Goal: Information Seeking & Learning: Find contact information

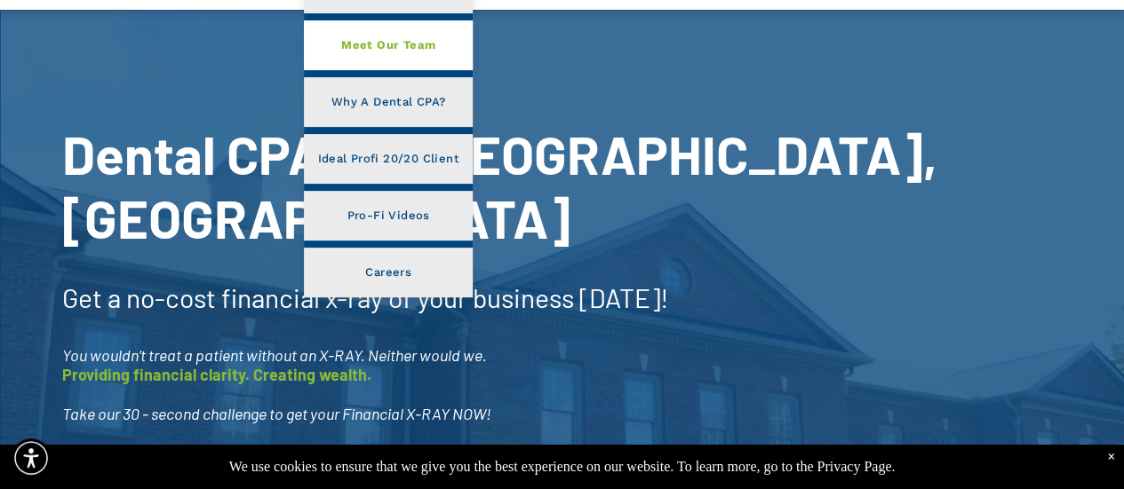
scroll to position [178, 0]
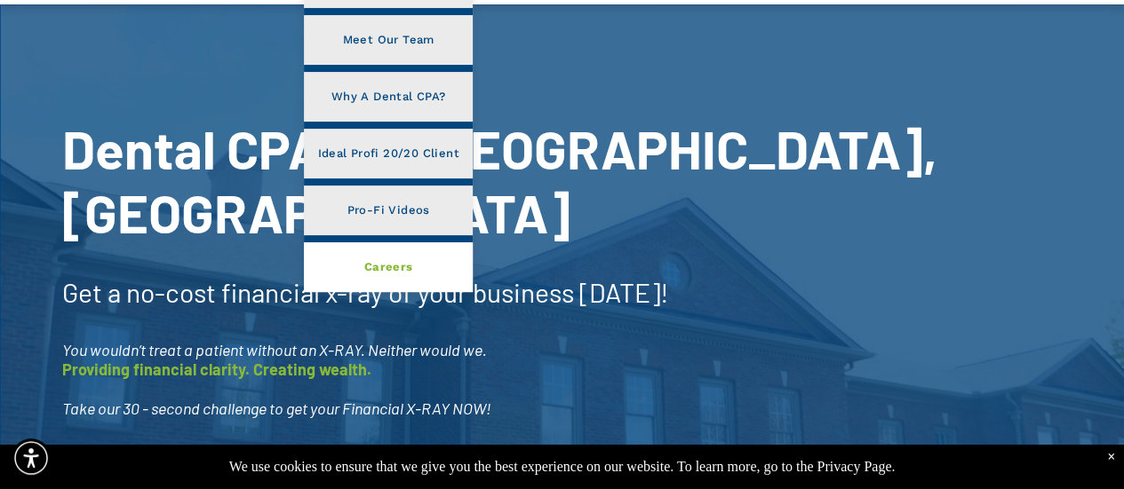
click at [400, 266] on span "Careers" at bounding box center [388, 267] width 49 height 23
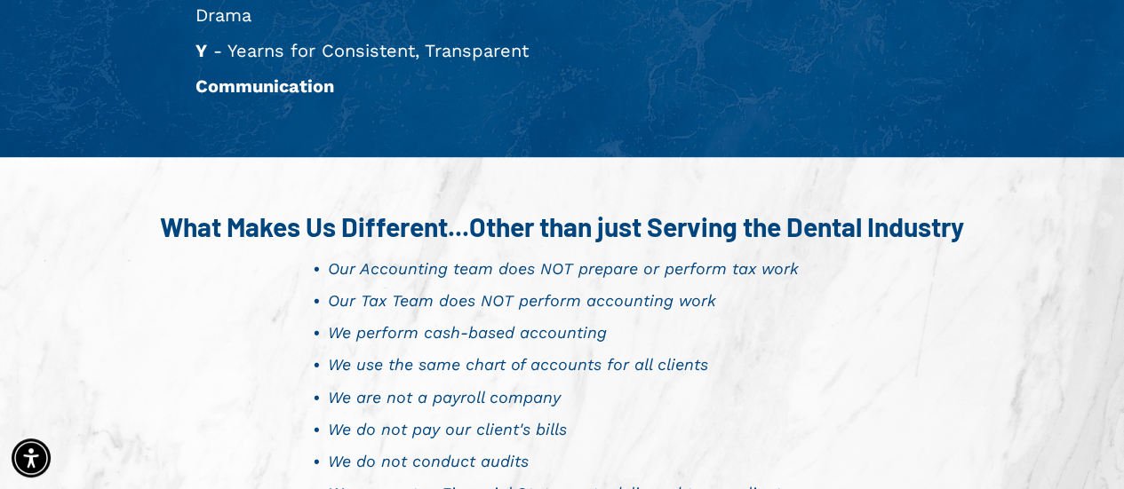
scroll to position [1304, 0]
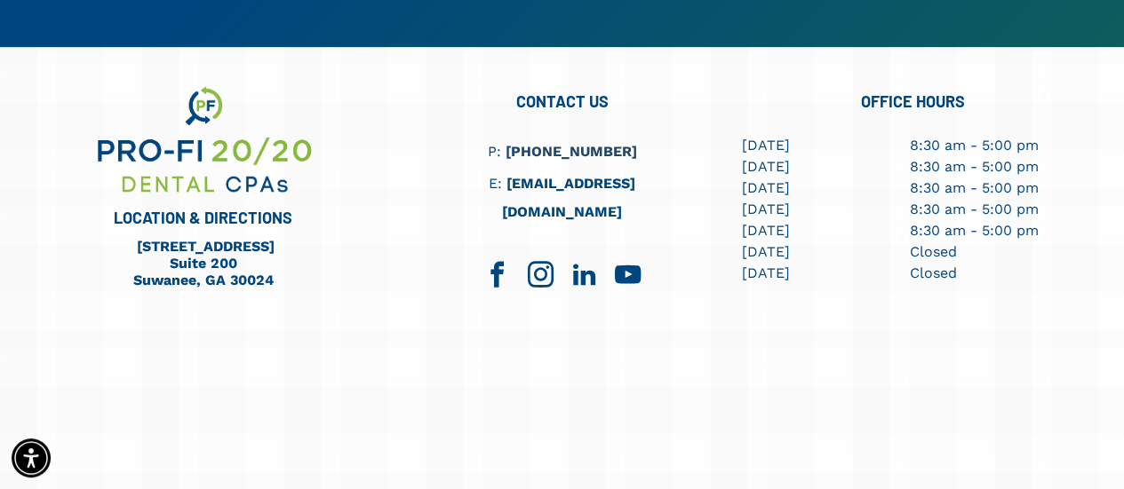
scroll to position [4679, 0]
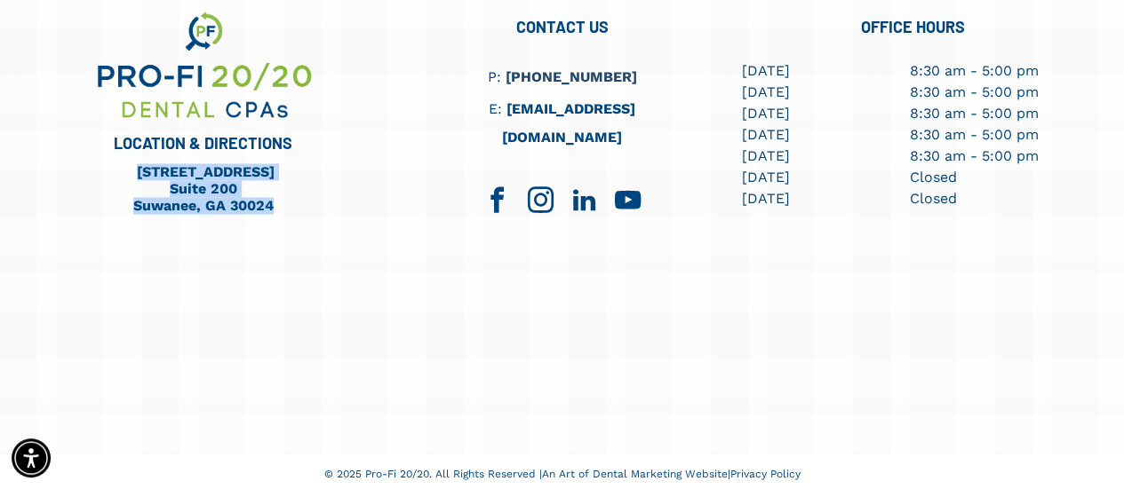
drag, startPoint x: 288, startPoint y: 202, endPoint x: 96, endPoint y: 170, distance: 194.6
click at [96, 170] on div "[STREET_ADDRESS] [STREET_ADDRESS]" at bounding box center [203, 189] width 231 height 54
copy div "[STREET_ADDRESS] [STREET_ADDRESS]"
